Goal: Check status: Check status

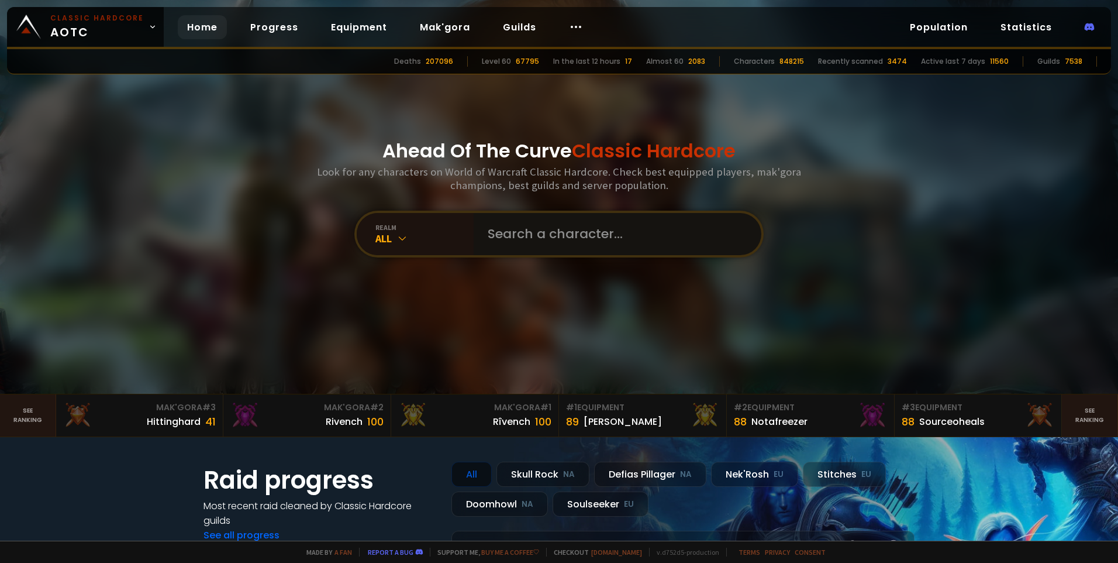
click at [579, 229] on input "text" at bounding box center [614, 234] width 267 height 42
type input "syf"
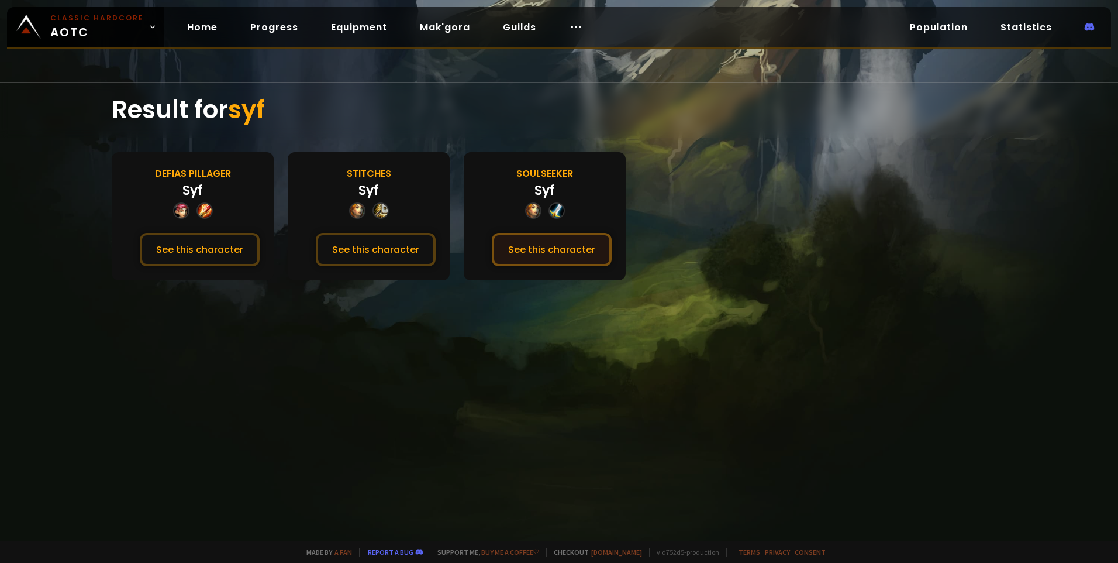
click at [539, 246] on button "See this character" at bounding box center [552, 249] width 120 height 33
